Goal: Find specific page/section: Find specific page/section

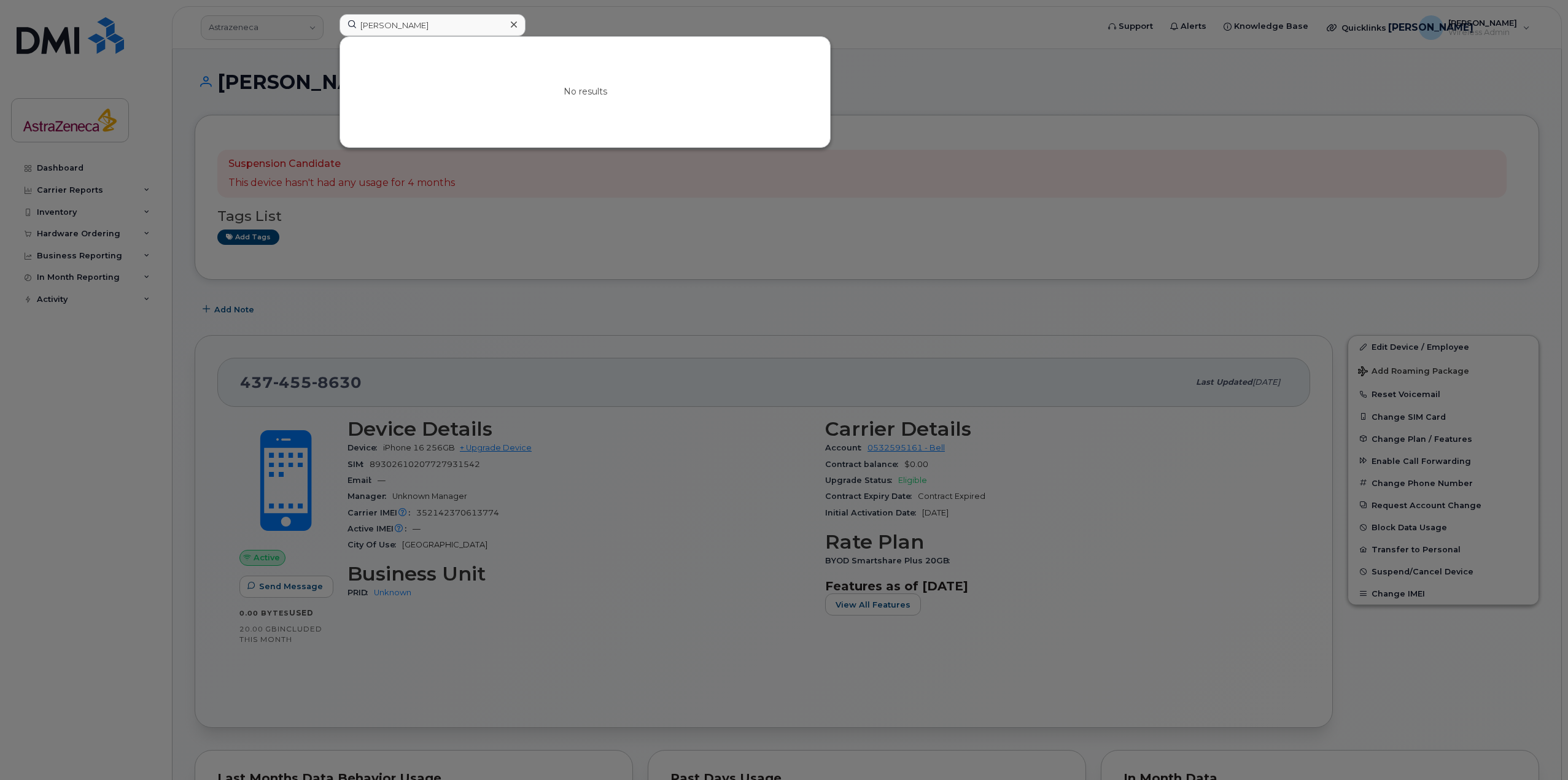
type input "nicole oh"
drag, startPoint x: 418, startPoint y: 27, endPoint x: 131, endPoint y: 8, distance: 287.6
click at [329, 22] on div "nicole oh No results" at bounding box center [715, 27] width 770 height 27
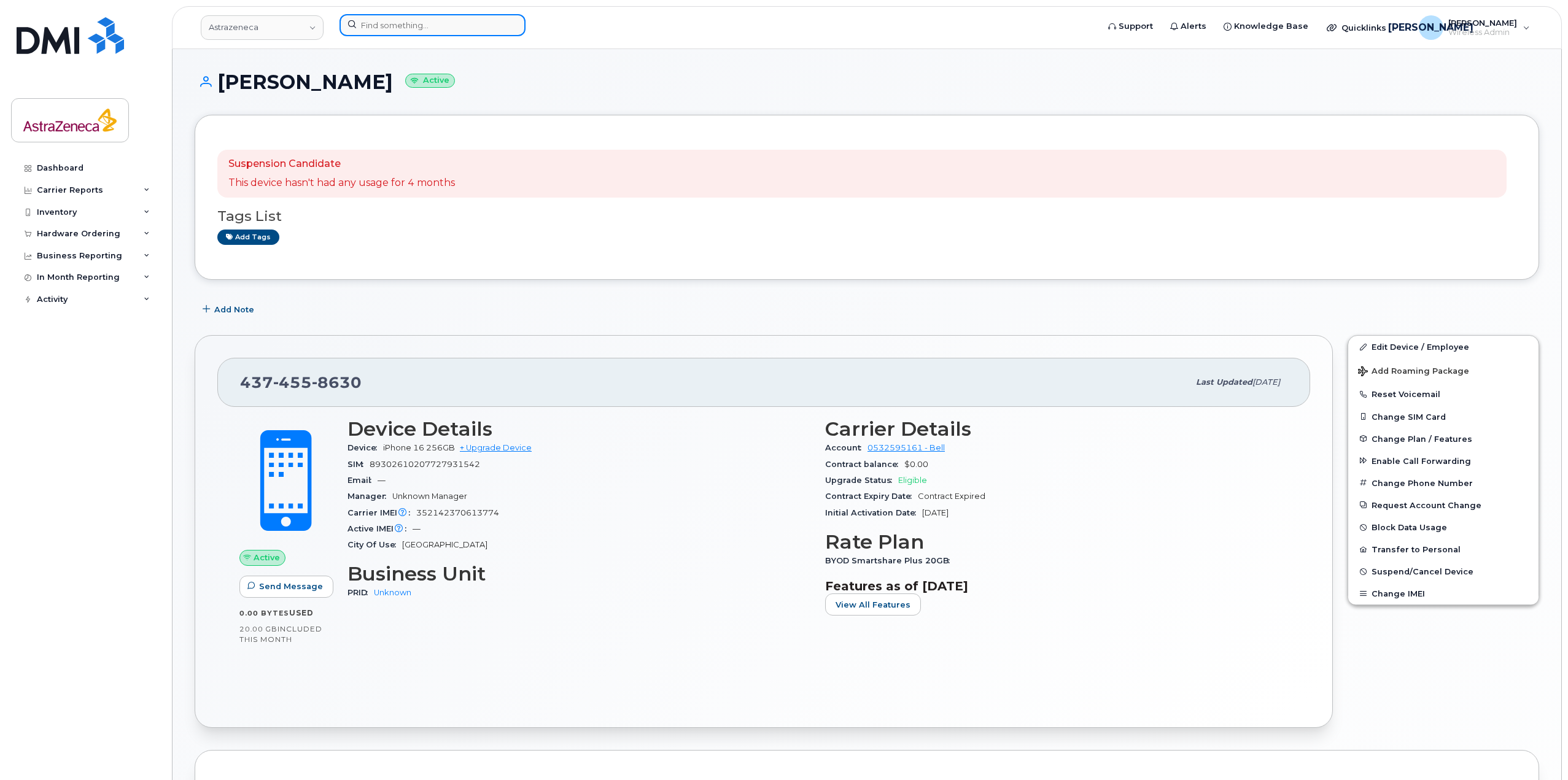
click at [407, 22] on input at bounding box center [432, 25] width 186 height 22
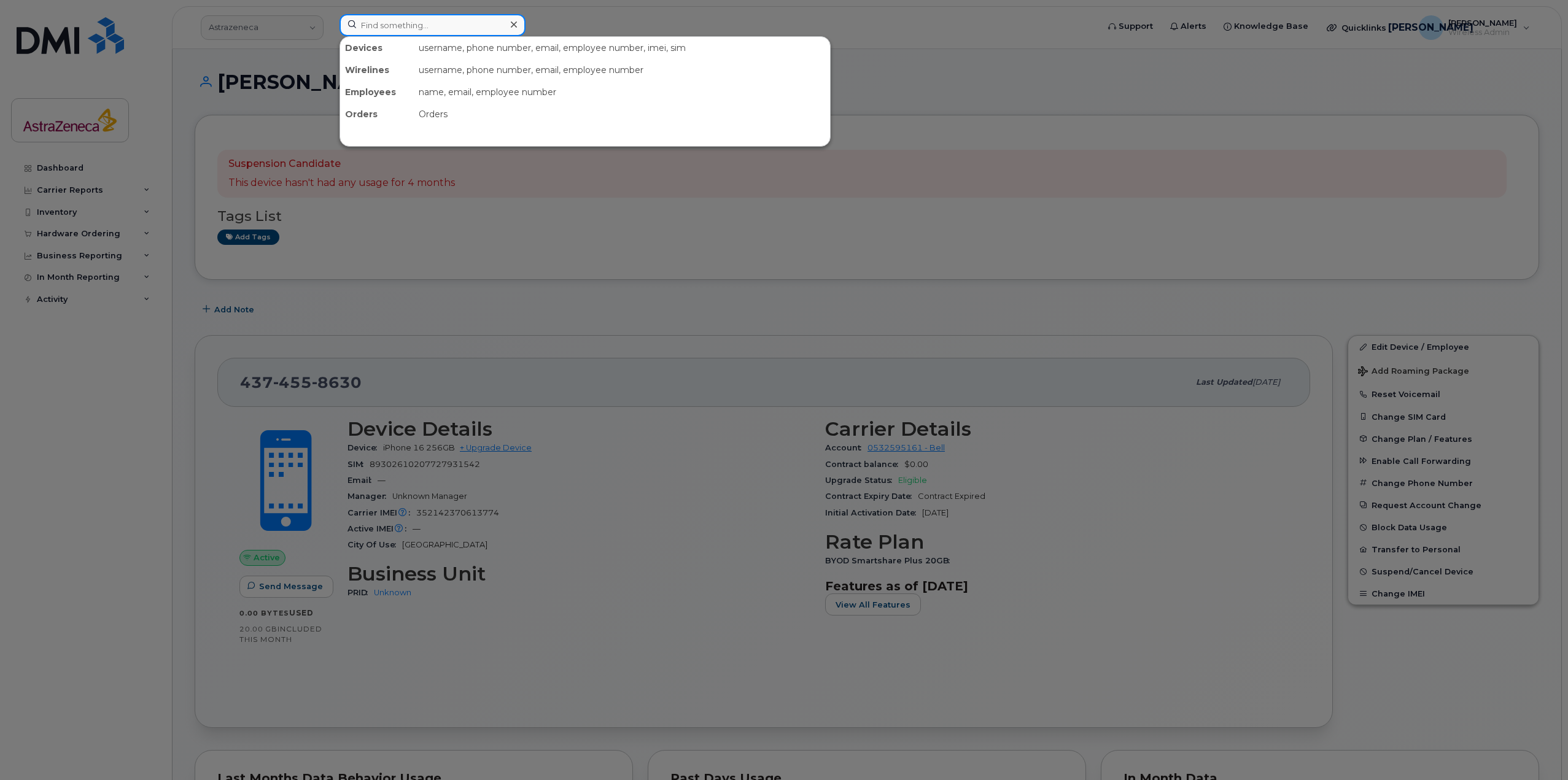
paste input "[PERSON_NAME]"
drag, startPoint x: 457, startPoint y: 19, endPoint x: 297, endPoint y: 19, distance: 160.0
click at [329, 18] on div "[PERSON_NAME] No results" at bounding box center [715, 27] width 770 height 27
type input "[PERSON_NAME]"
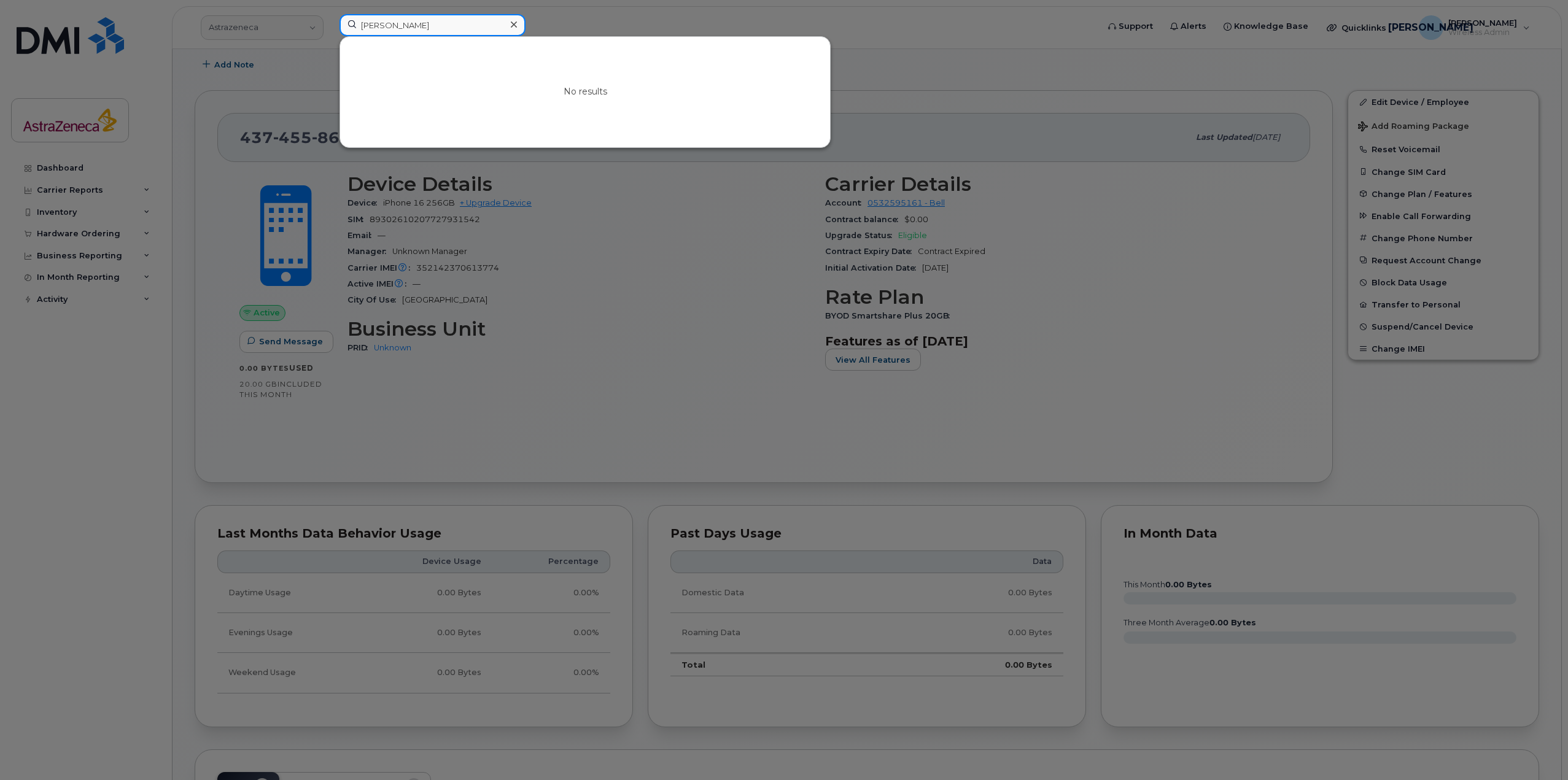
scroll to position [245, 0]
